Goal: Information Seeking & Learning: Learn about a topic

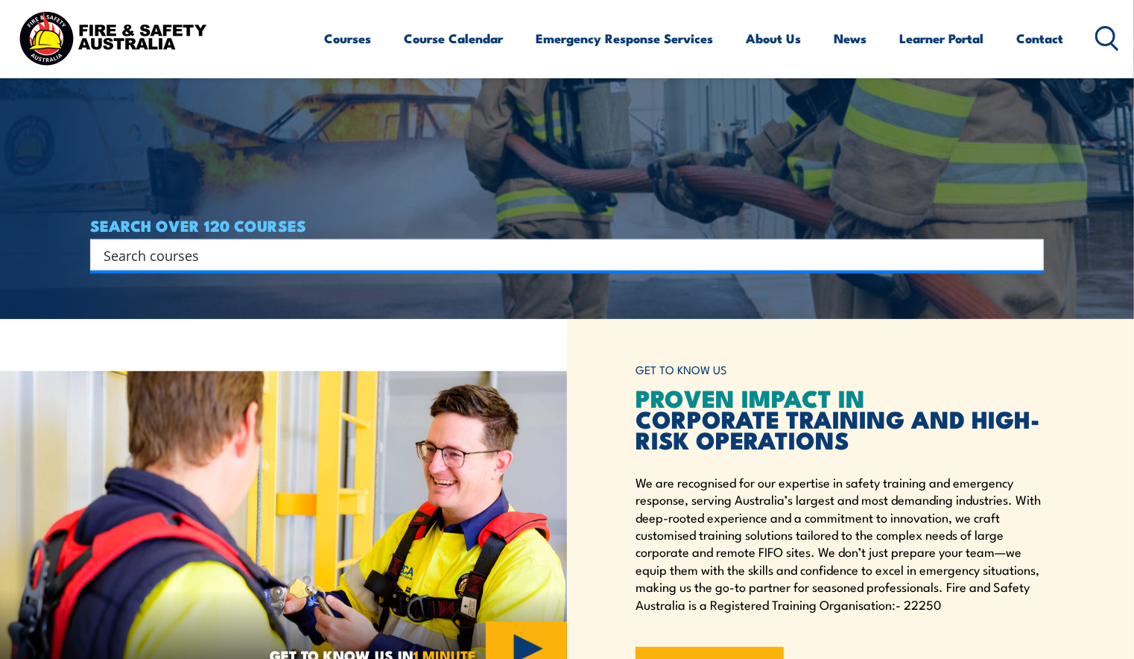
scroll to position [224, 0]
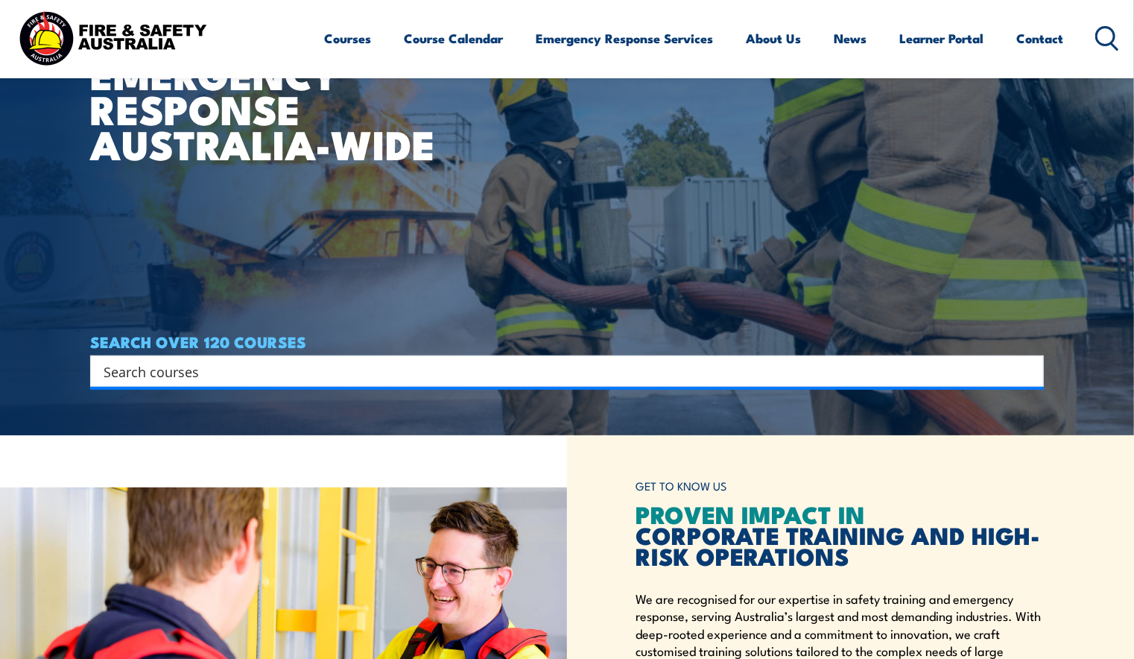
click at [235, 373] on input "Search input" at bounding box center [558, 371] width 908 height 22
type input "ICAM"
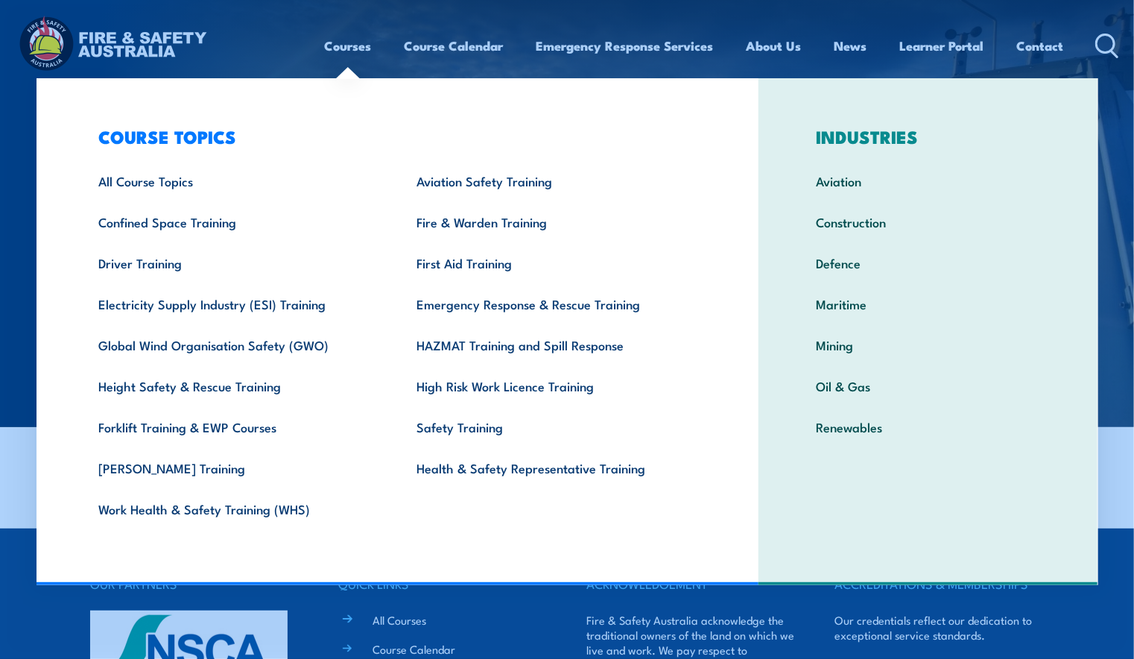
click at [333, 48] on link "Courses" at bounding box center [348, 45] width 47 height 39
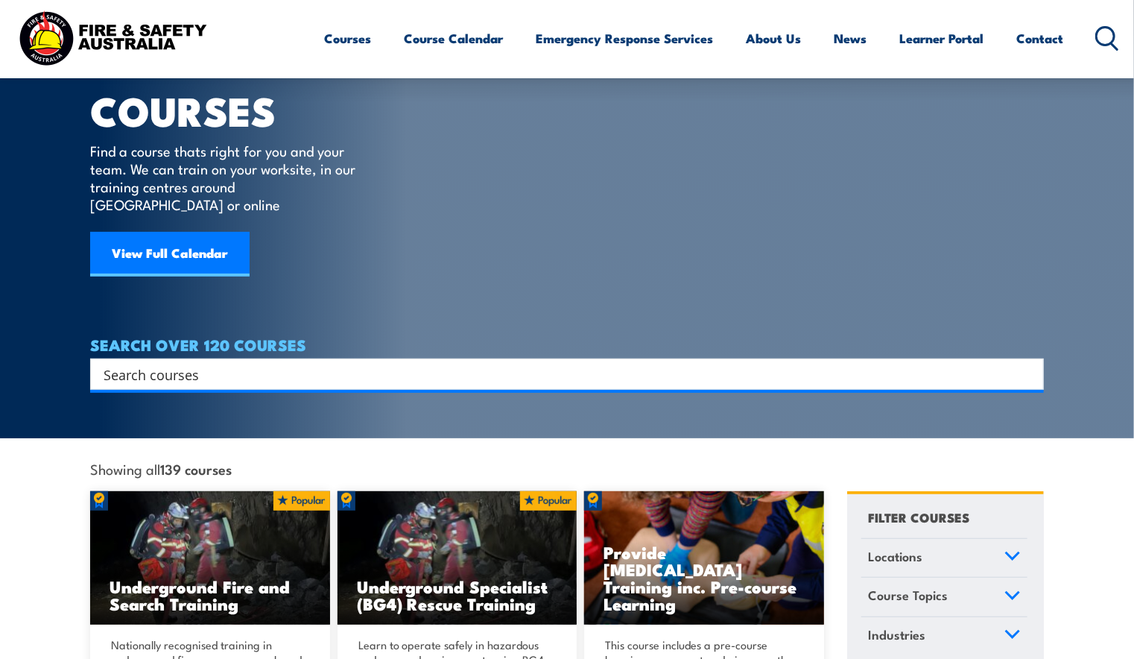
scroll to position [149, 0]
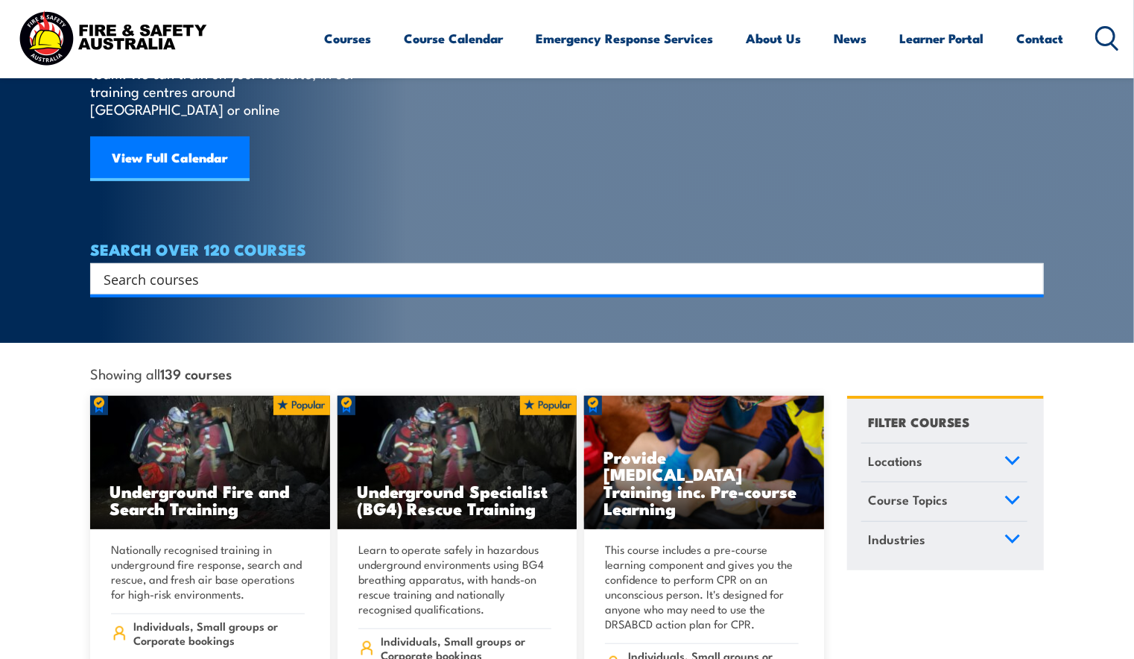
click at [941, 450] on link "Locations" at bounding box center [945, 462] width 166 height 39
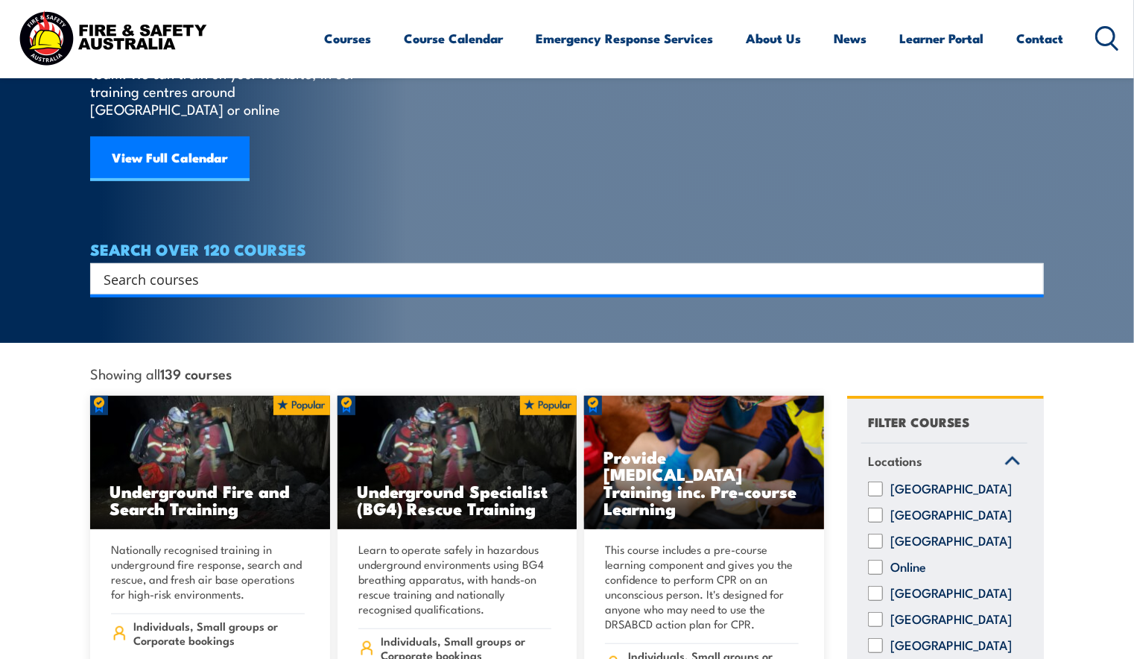
click at [912, 586] on label "[GEOGRAPHIC_DATA]" at bounding box center [951, 593] width 121 height 15
click at [883, 586] on input "[GEOGRAPHIC_DATA]" at bounding box center [875, 593] width 15 height 15
checkbox input "true"
click at [903, 560] on label "Online" at bounding box center [909, 567] width 36 height 15
click at [883, 560] on input "Online" at bounding box center [875, 567] width 15 height 15
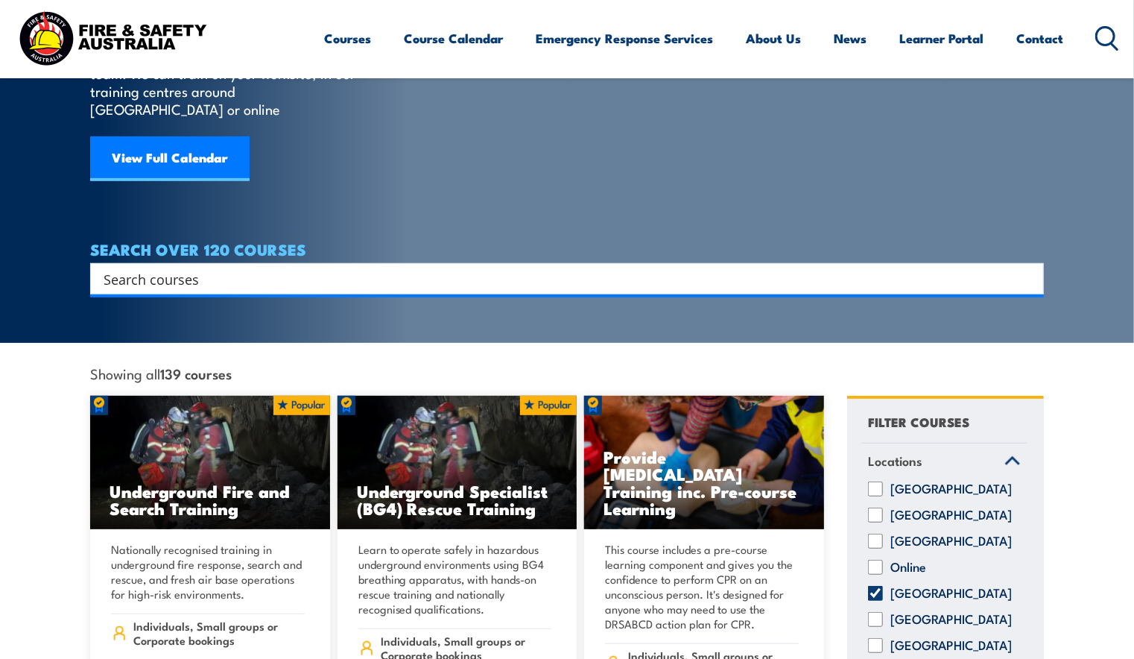
checkbox input "true"
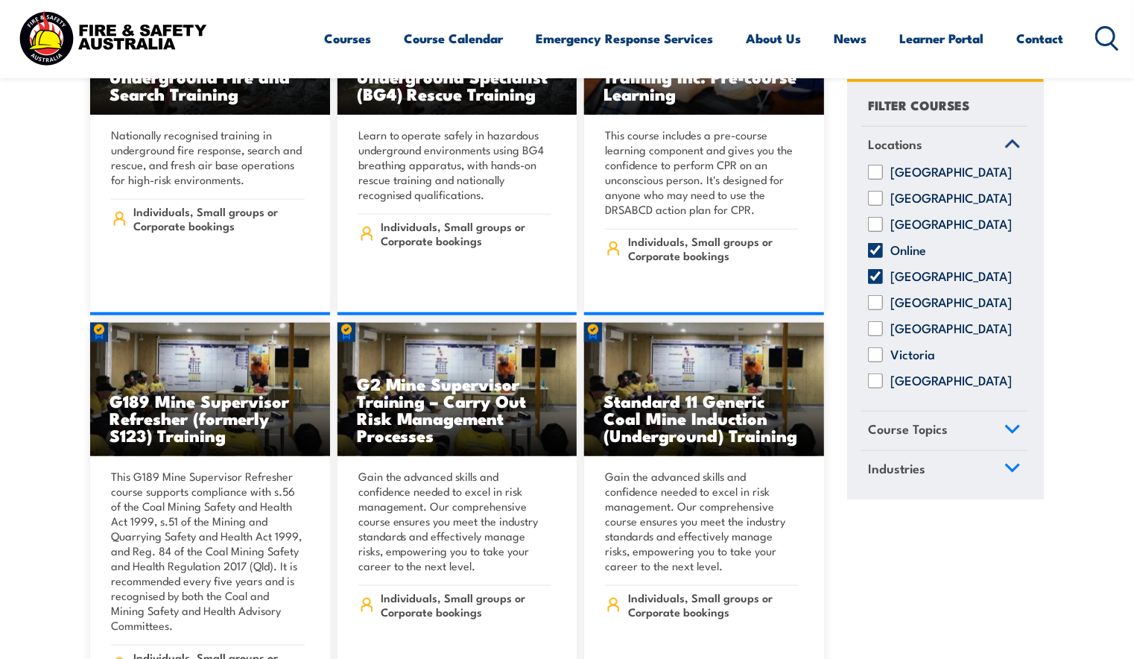
scroll to position [596, 0]
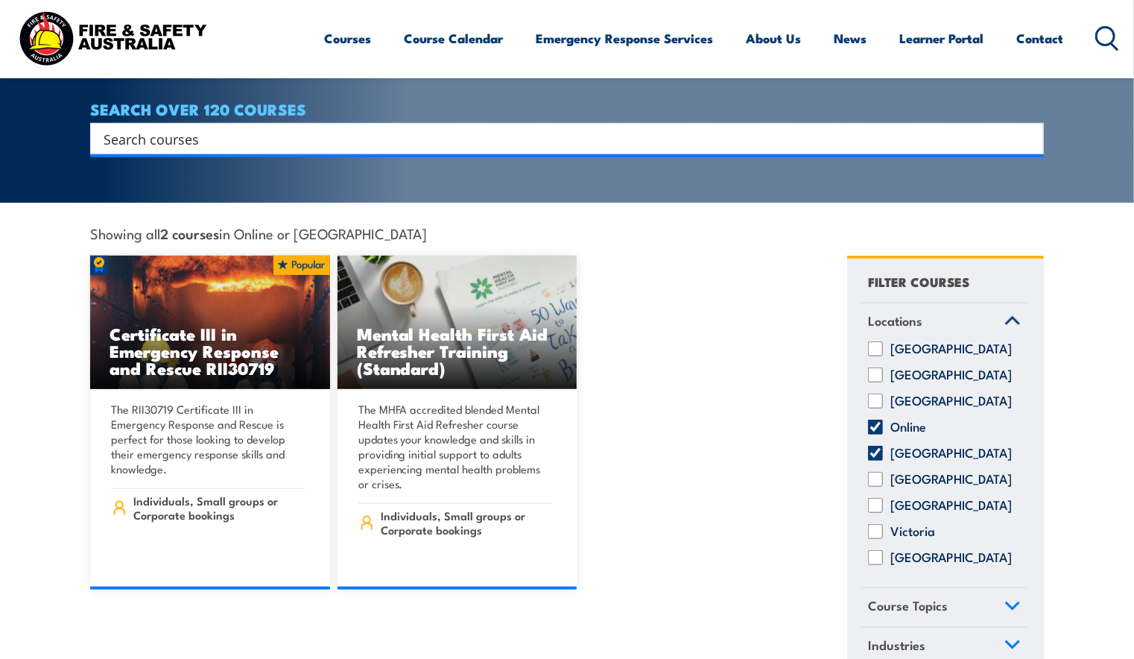
scroll to position [298, 0]
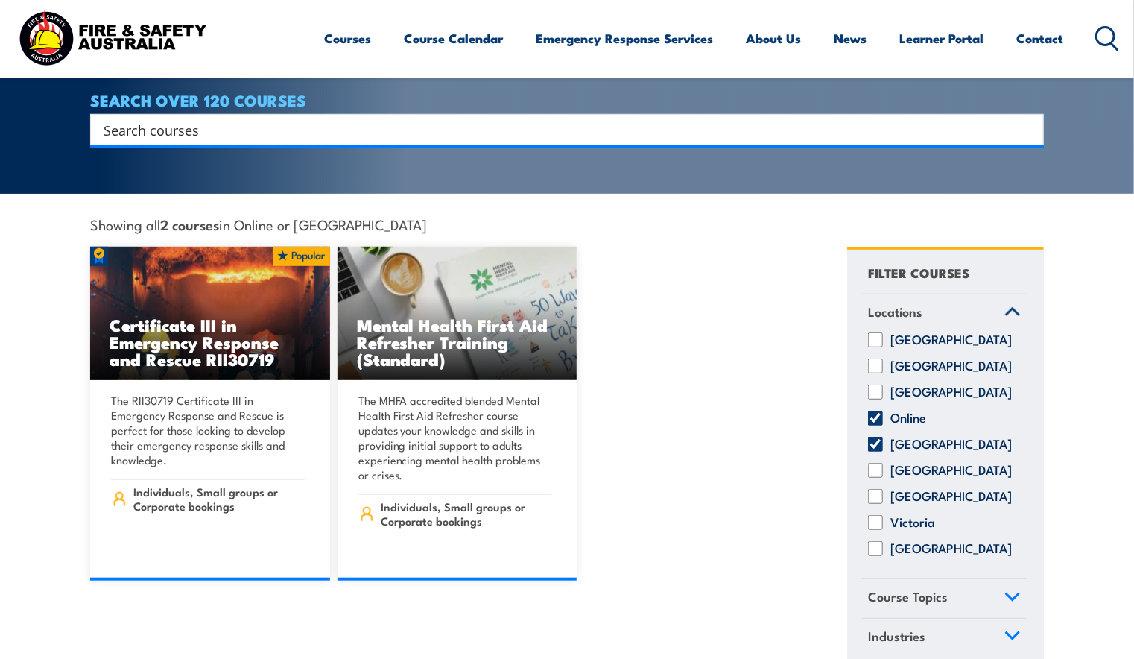
click at [730, 443] on div "Certificate III in Emergency Response and Rescue RII30719 The RII30719 Certific…" at bounding box center [457, 414] width 734 height 334
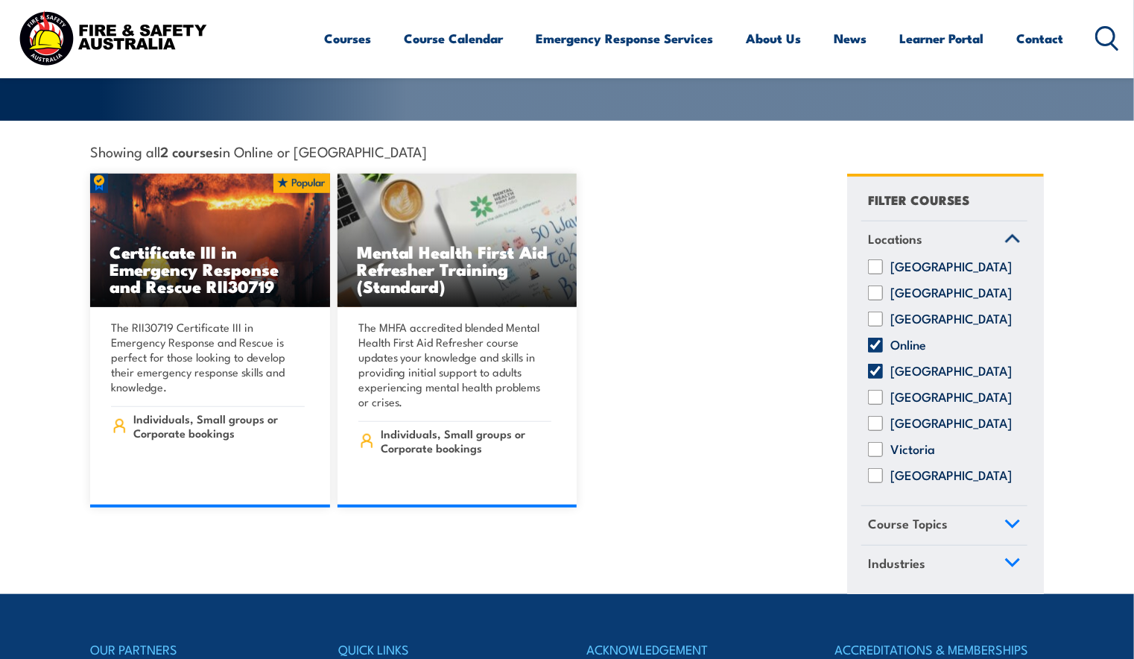
scroll to position [373, 0]
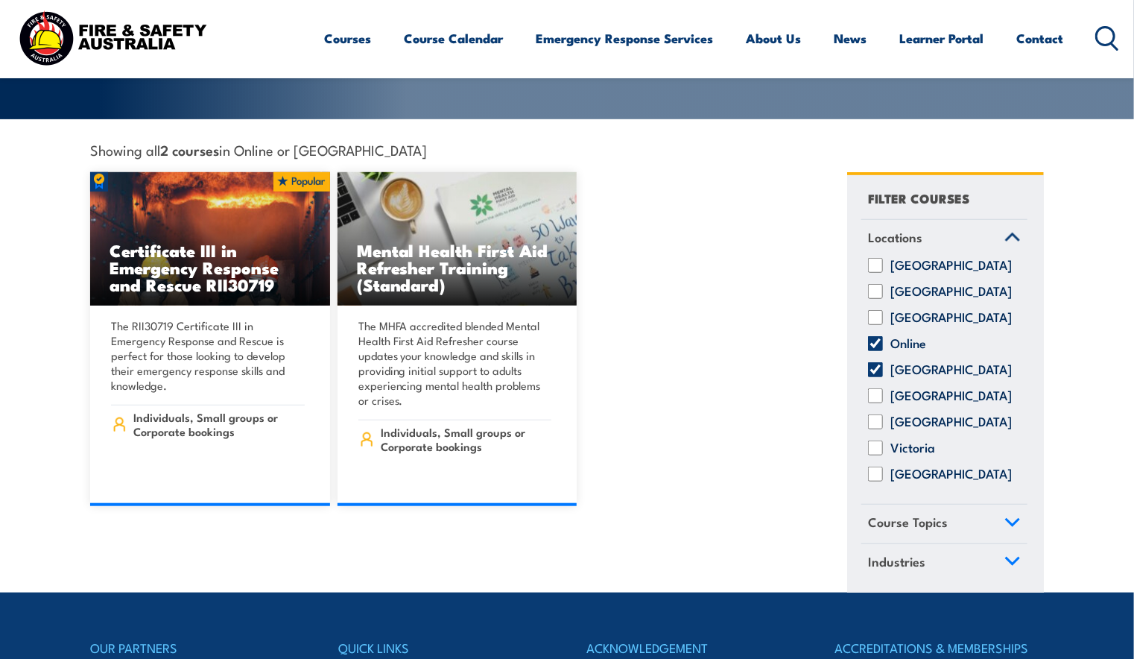
click at [877, 337] on input "Online" at bounding box center [875, 343] width 15 height 15
checkbox input "false"
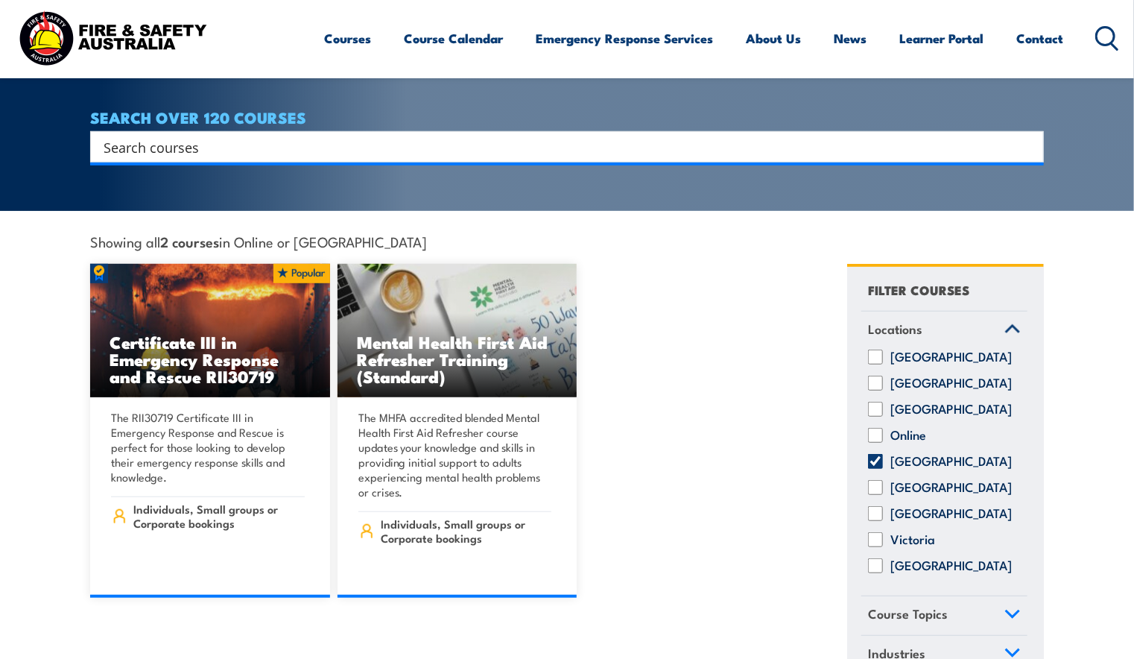
scroll to position [224, 0]
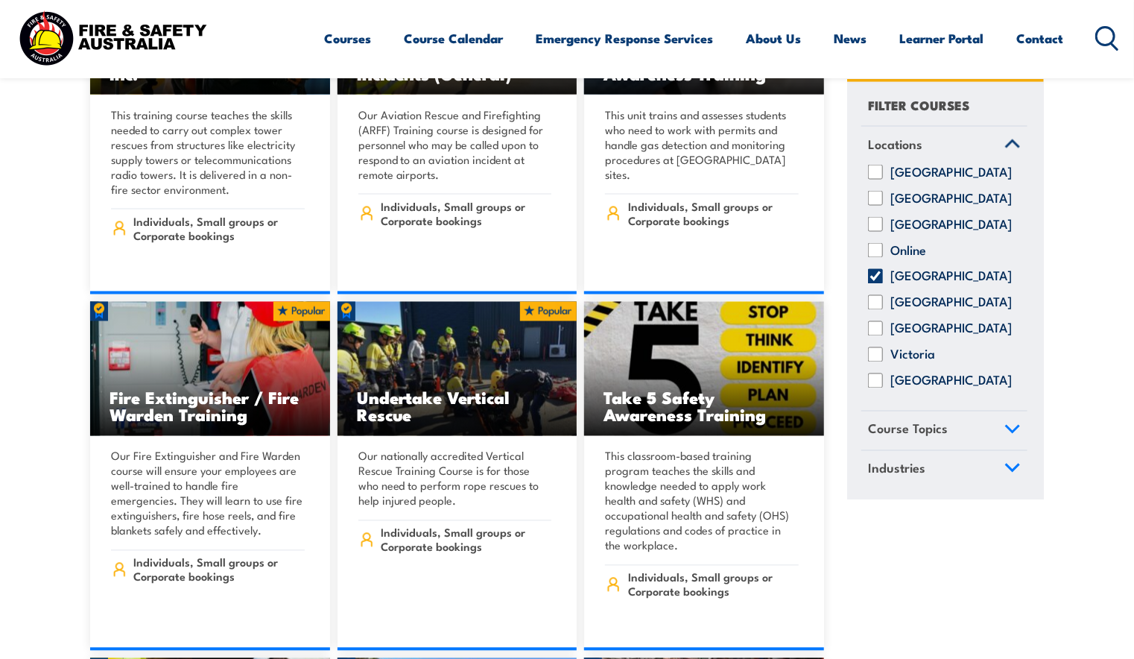
scroll to position [4024, 0]
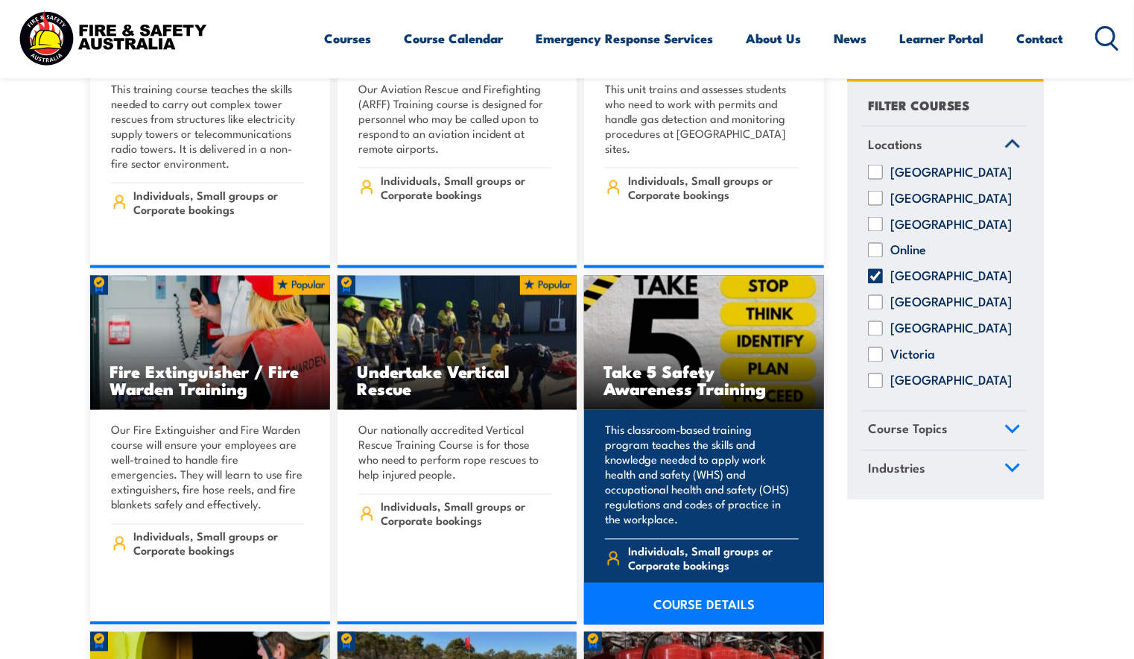
click at [667, 583] on link "COURSE DETAILS" at bounding box center [704, 604] width 240 height 42
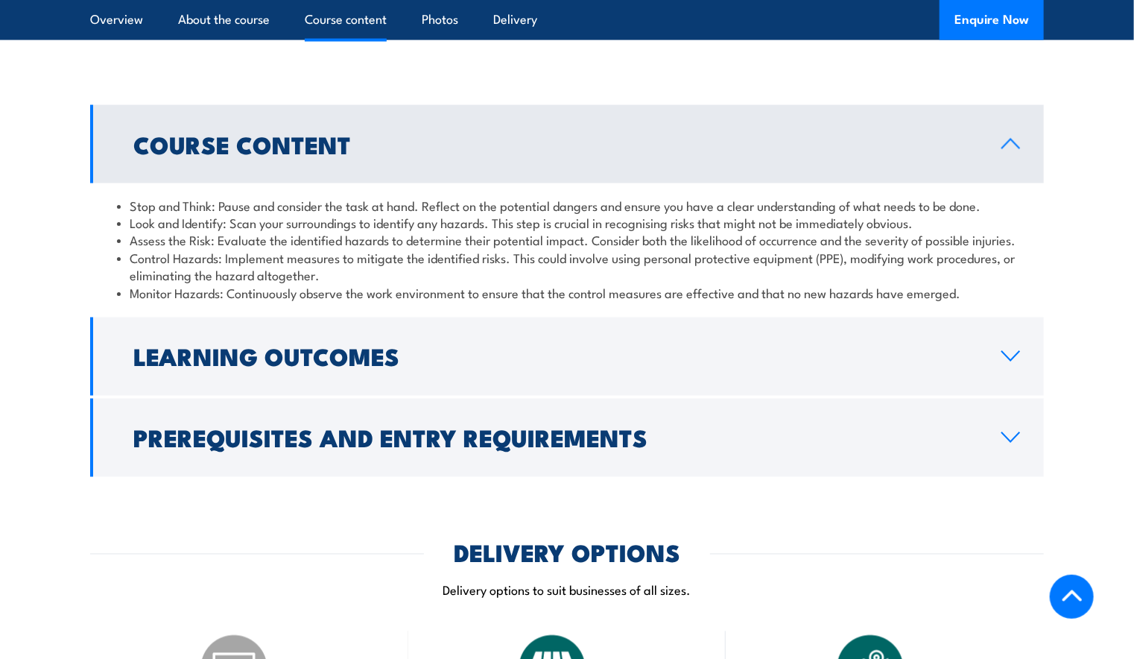
scroll to position [1192, 0]
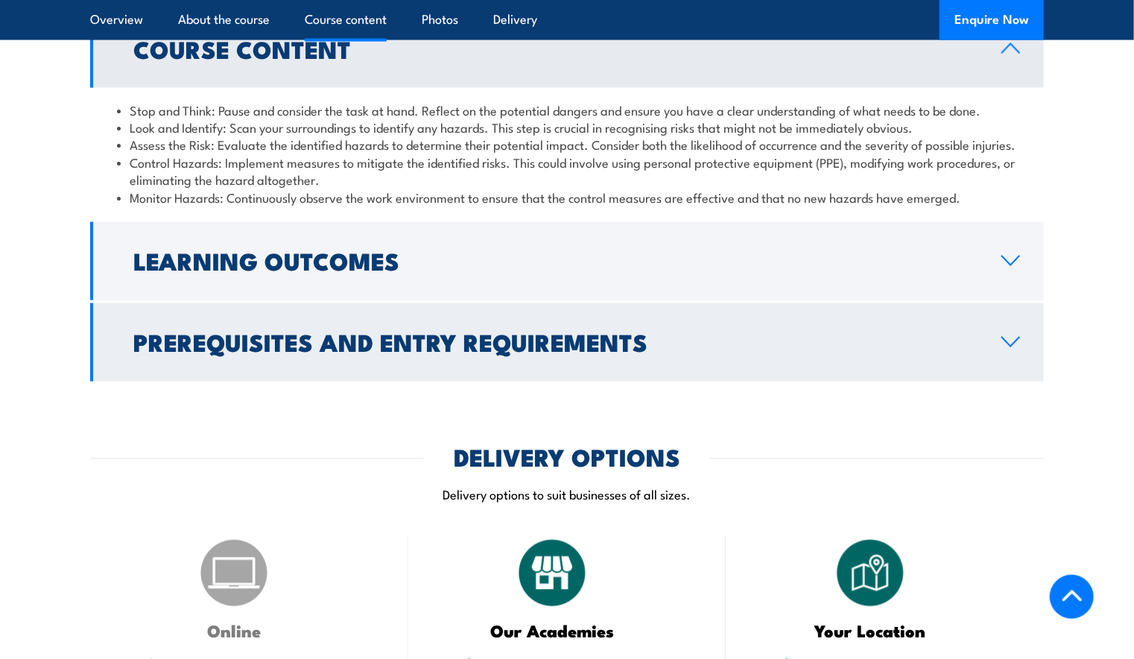
click at [521, 369] on link "Prerequisites and Entry Requirements" at bounding box center [567, 342] width 954 height 78
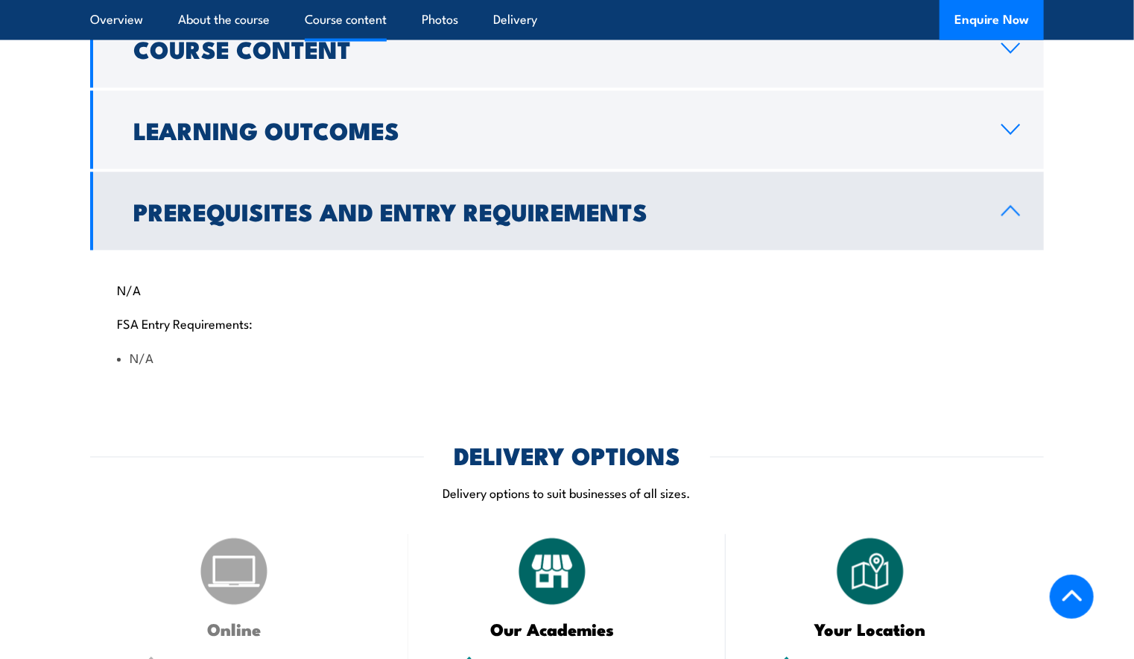
click at [434, 172] on link "Prerequisites and Entry Requirements" at bounding box center [567, 211] width 954 height 78
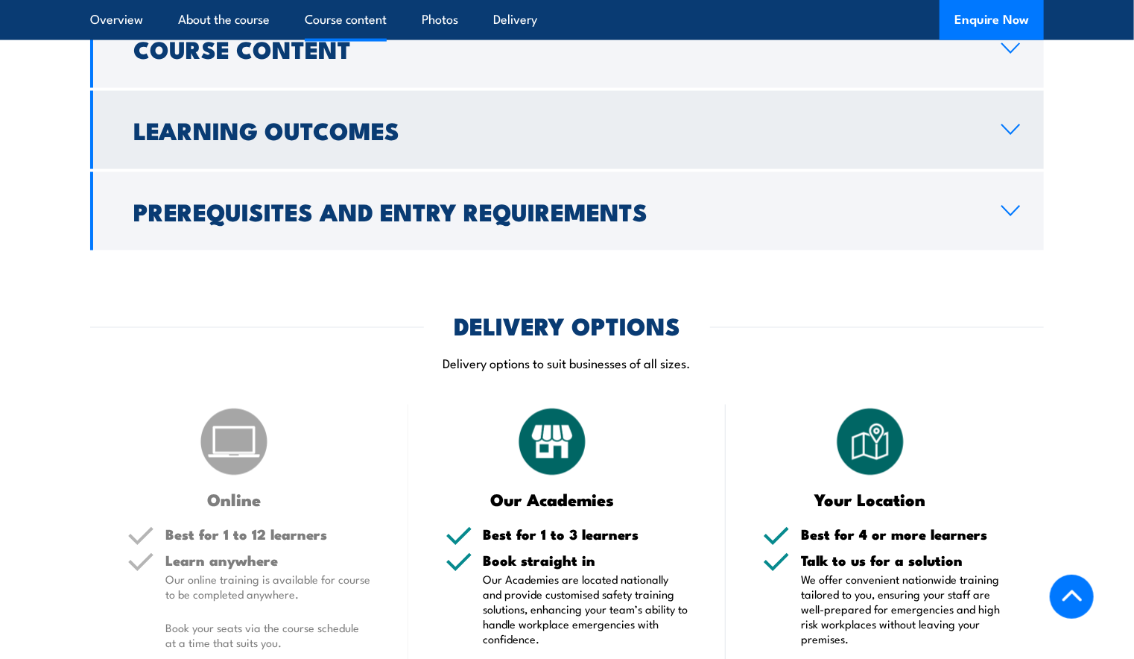
click at [393, 119] on h2 "Learning Outcomes" at bounding box center [555, 129] width 844 height 21
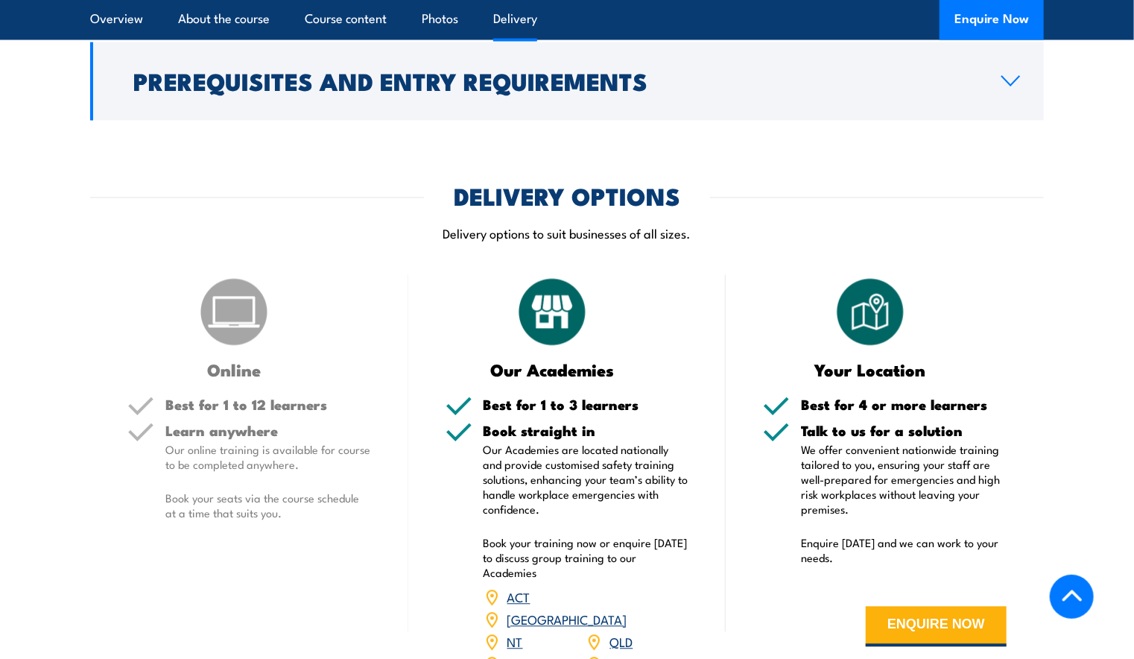
scroll to position [1565, 0]
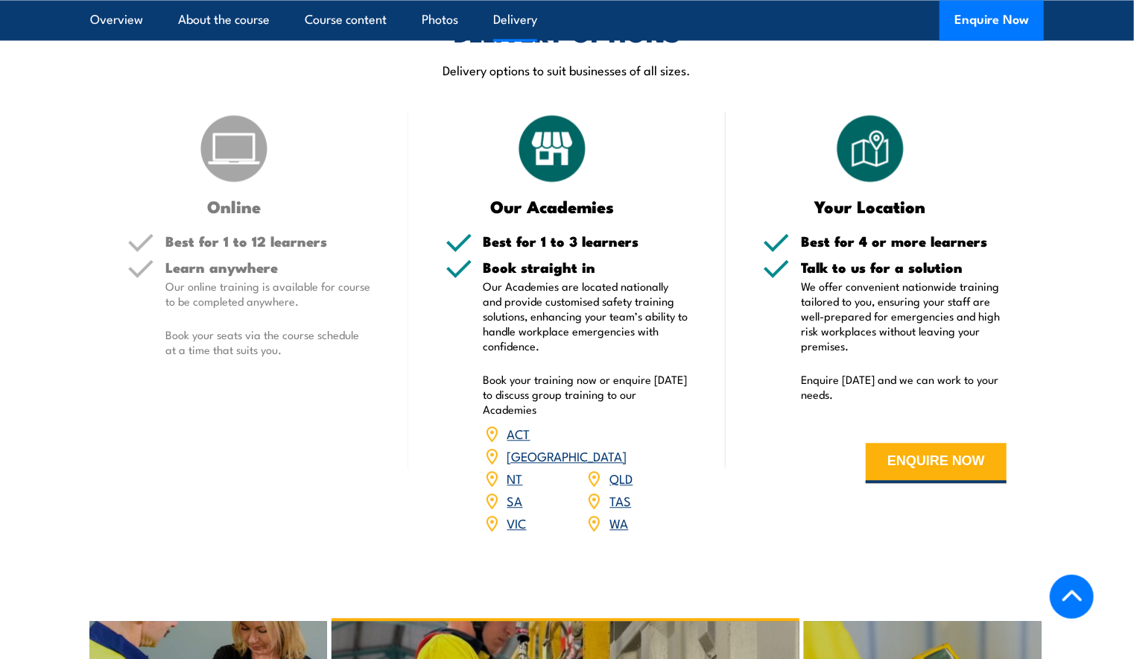
click at [201, 358] on div "Learn anywhere Our online training is available for course to be completed anyw…" at bounding box center [268, 320] width 206 height 121
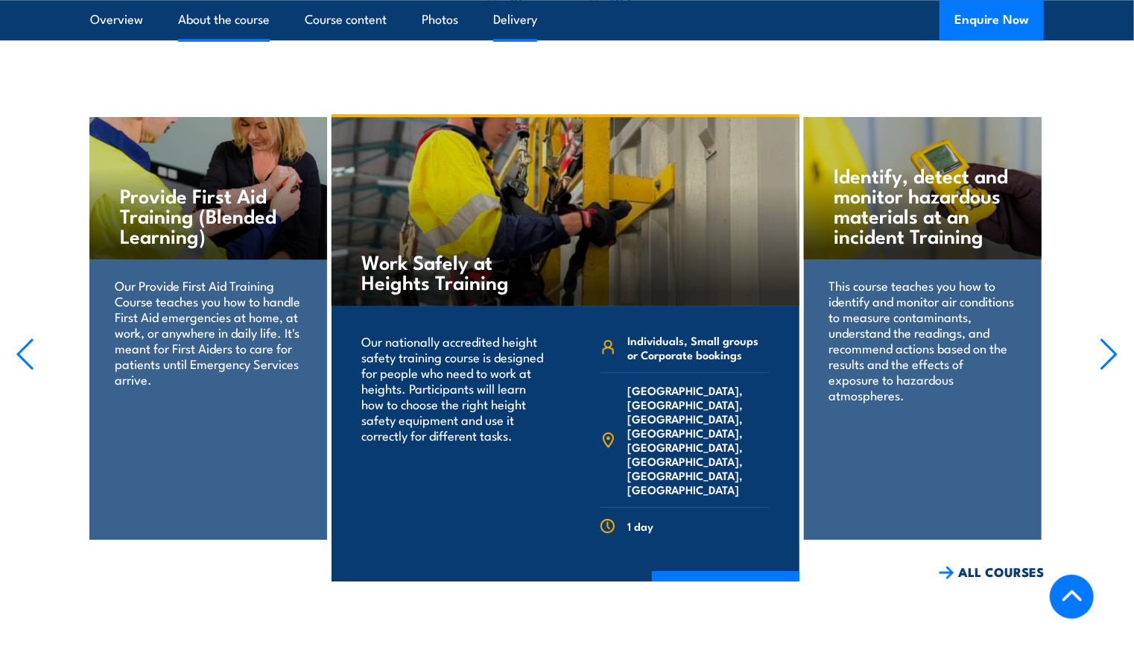
scroll to position [1416, 0]
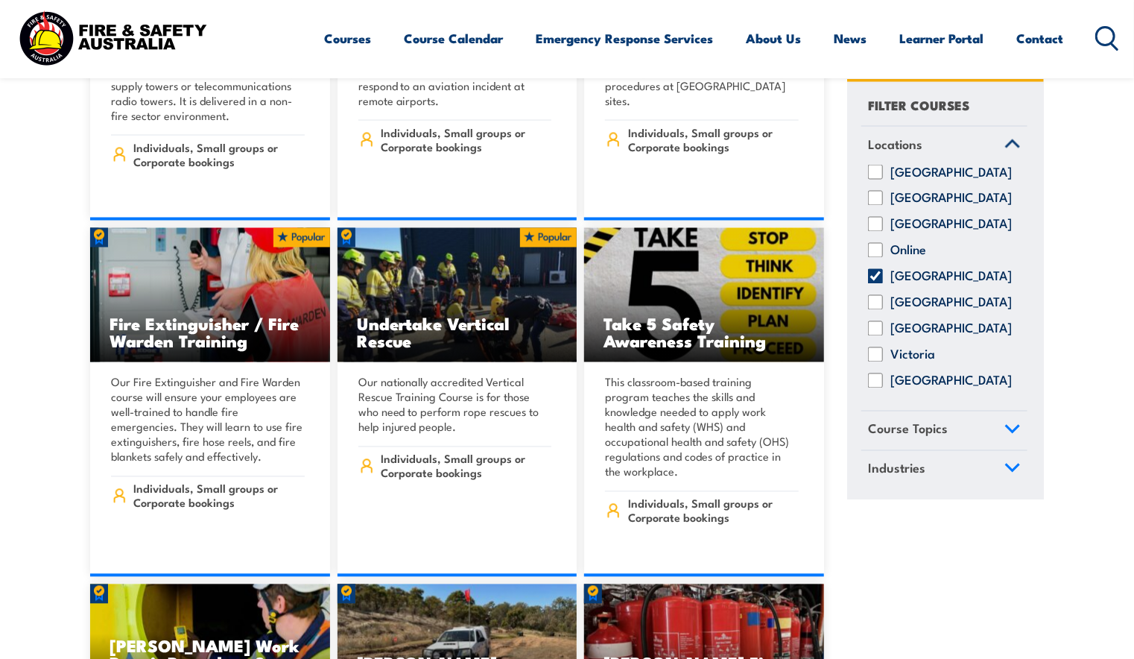
scroll to position [4099, 0]
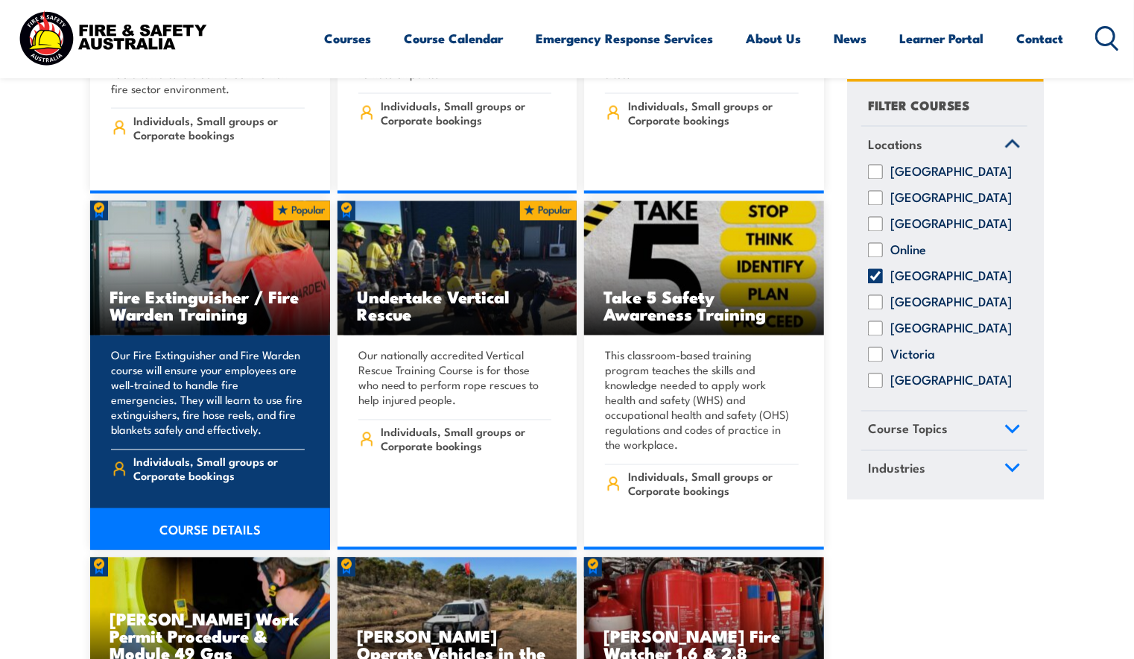
click at [209, 248] on img at bounding box center [210, 268] width 240 height 134
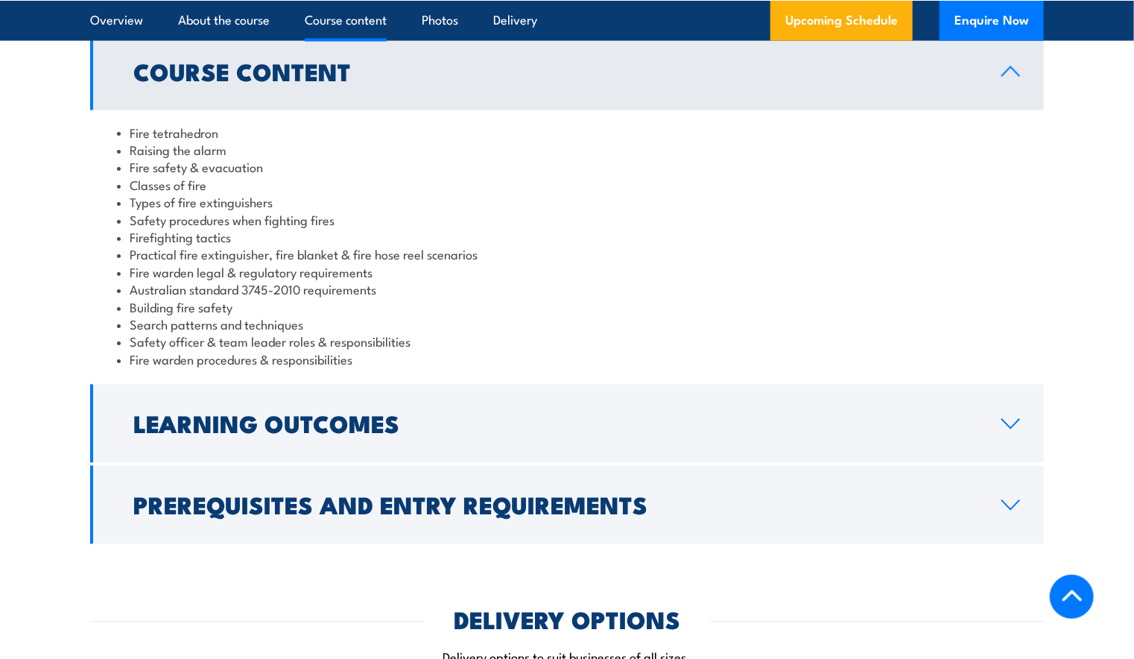
scroll to position [1267, 0]
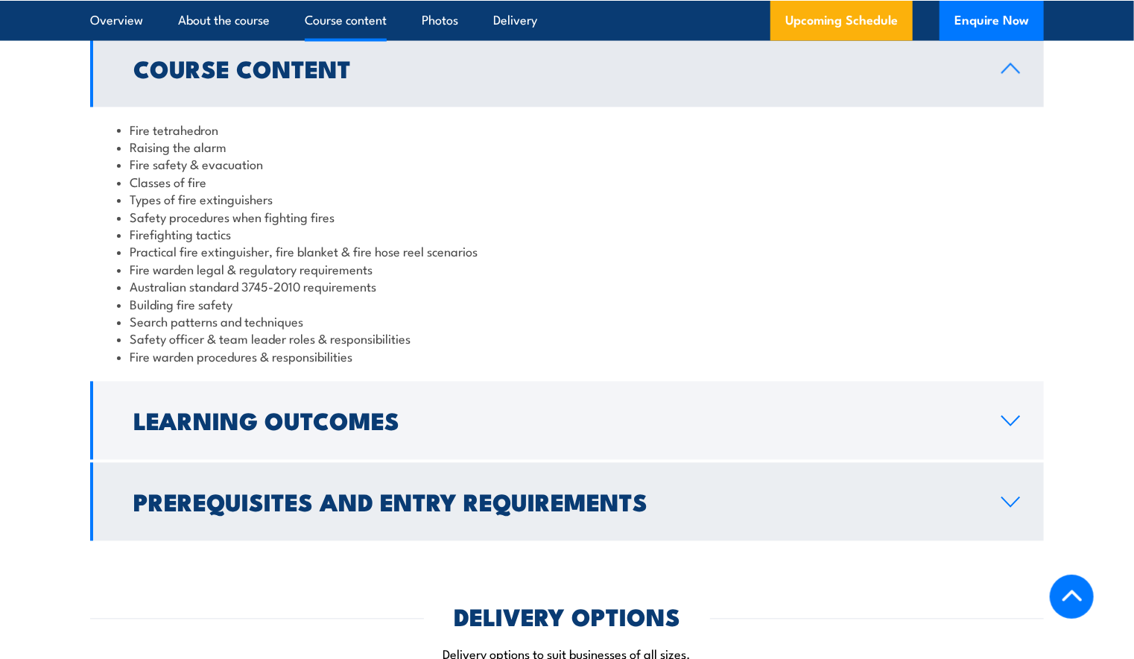
click at [253, 511] on h2 "Prerequisites and Entry Requirements" at bounding box center [555, 501] width 844 height 21
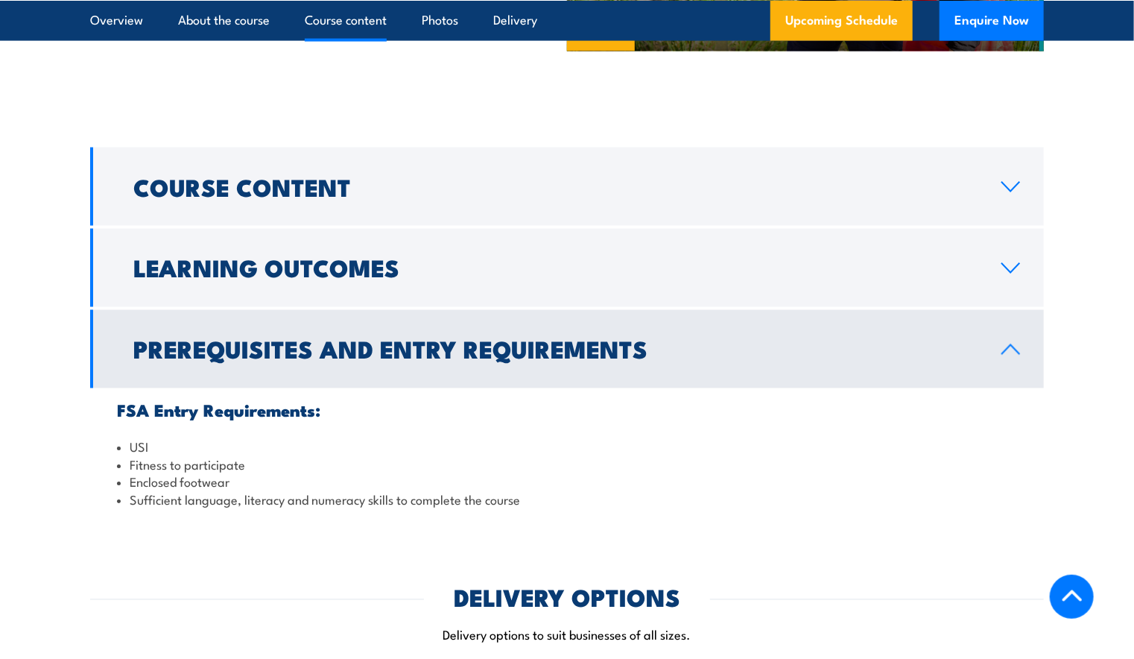
scroll to position [1118, 0]
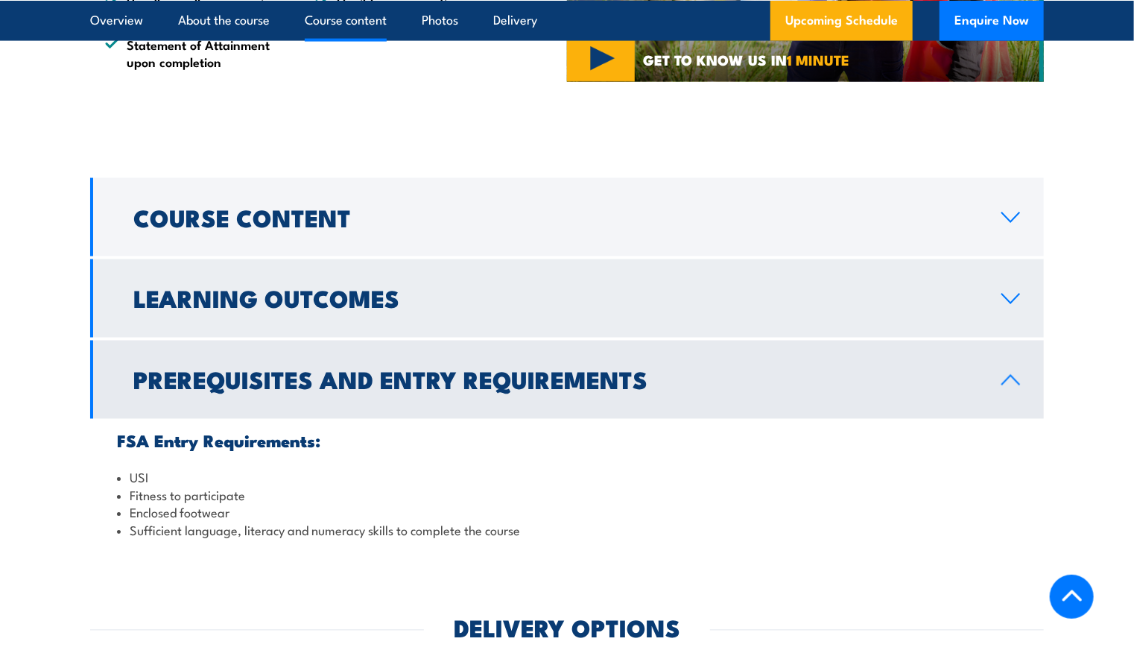
click at [241, 309] on h2 "Learning Outcomes" at bounding box center [555, 298] width 844 height 21
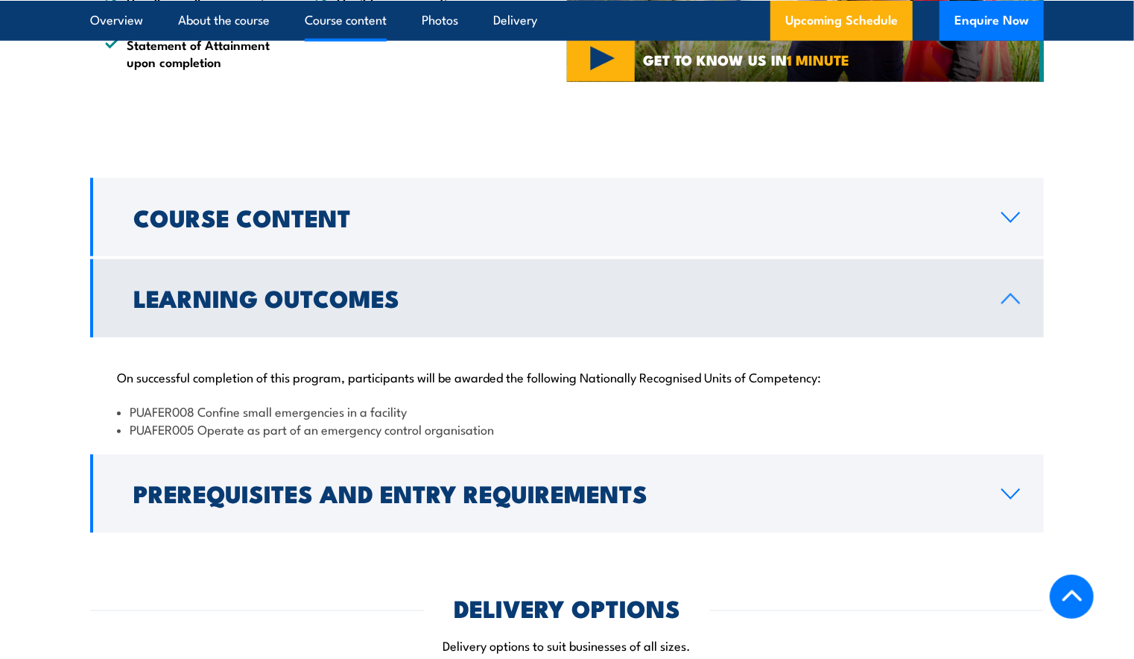
click at [250, 309] on h2 "Learning Outcomes" at bounding box center [555, 298] width 844 height 21
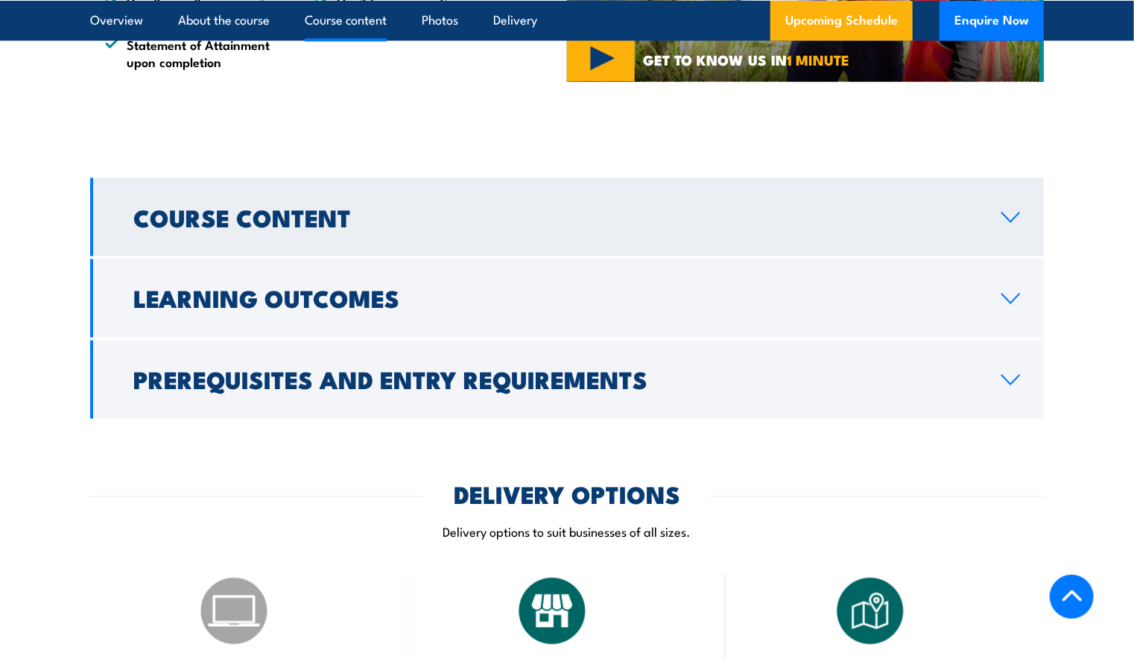
click at [233, 217] on h2 "Course Content" at bounding box center [555, 216] width 844 height 21
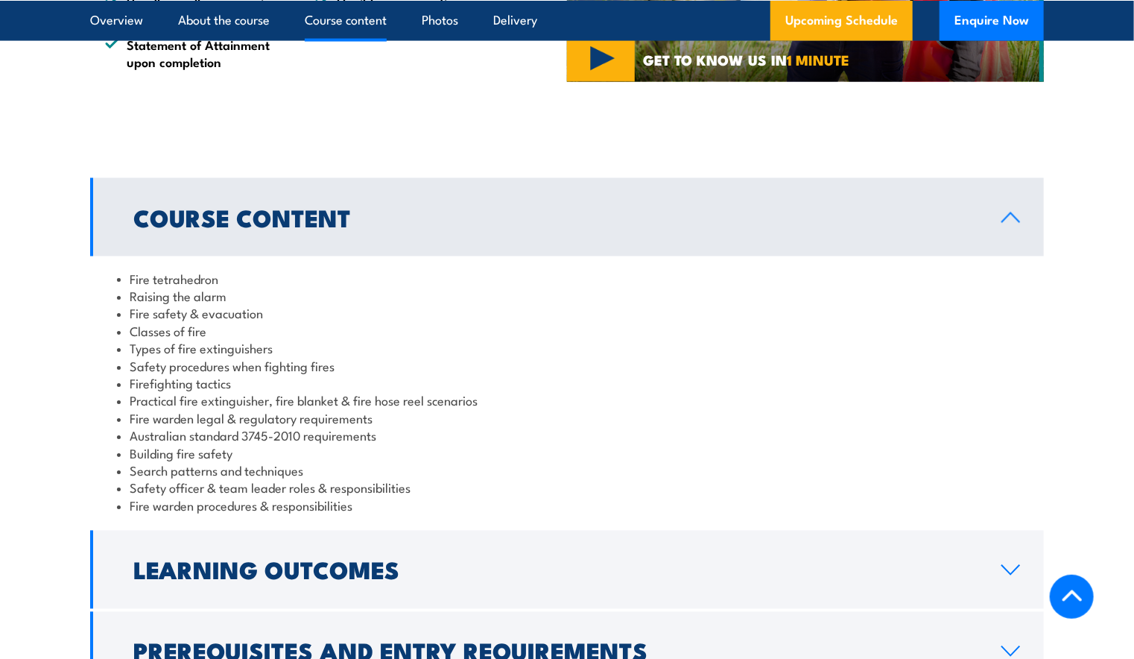
click at [232, 221] on h2 "Course Content" at bounding box center [555, 216] width 844 height 21
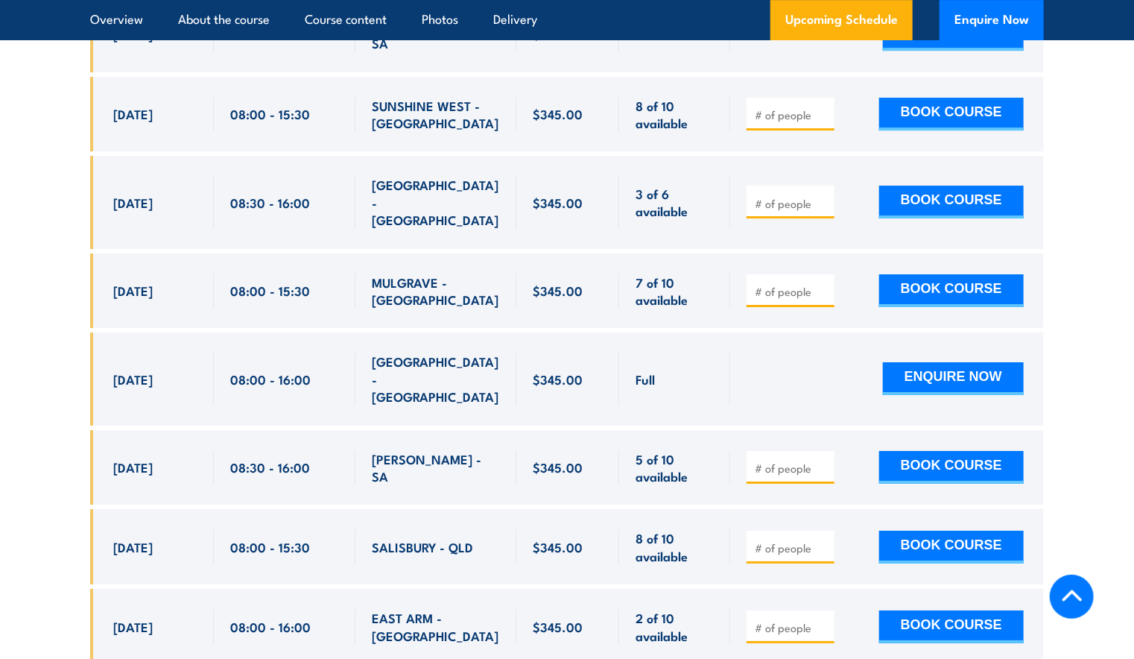
scroll to position [2608, 0]
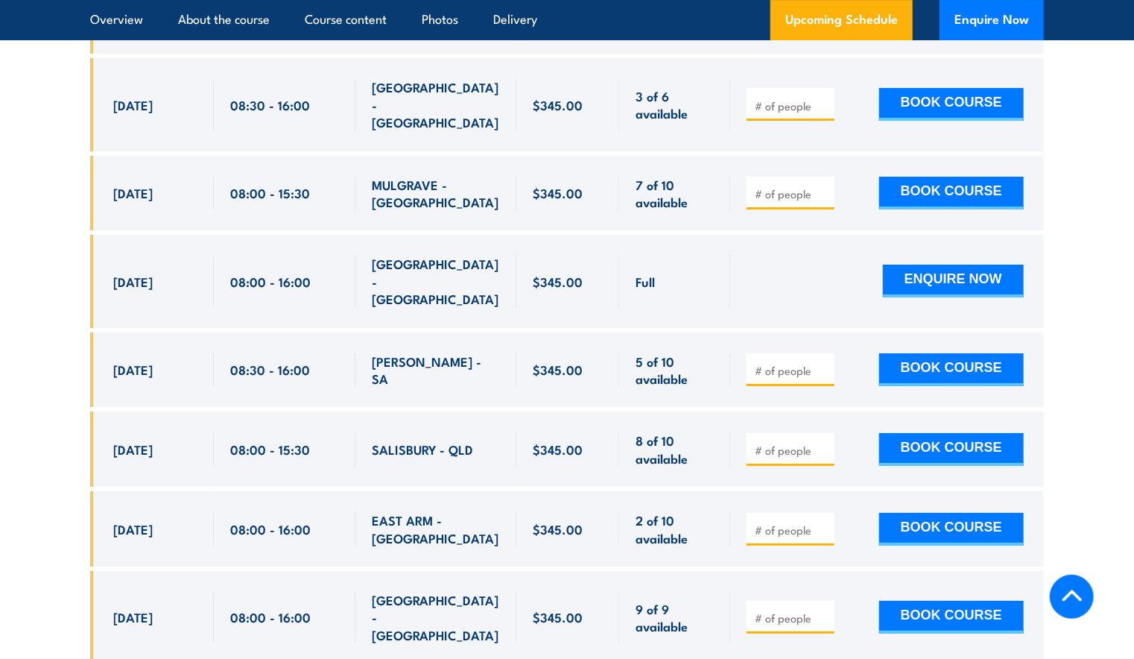
click at [701, 432] on span "8 of 10 available" at bounding box center [675, 449] width 78 height 35
drag, startPoint x: 109, startPoint y: 244, endPoint x: 79, endPoint y: 271, distance: 40.1
